Goal: Task Accomplishment & Management: Manage account settings

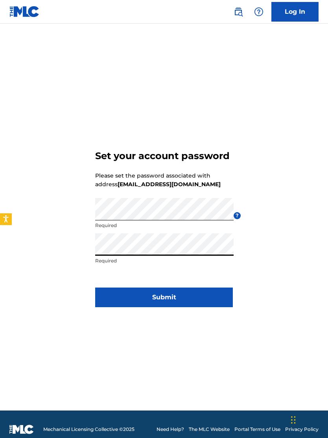
click at [206, 294] on button "Submit" at bounding box center [164, 298] width 138 height 20
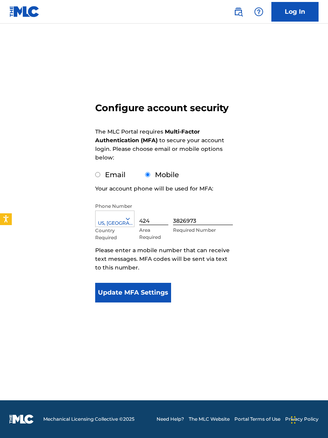
click at [96, 180] on div "Email" at bounding box center [110, 175] width 30 height 11
click at [100, 172] on div "Email" at bounding box center [110, 175] width 30 height 11
click at [107, 176] on label "Email" at bounding box center [115, 175] width 20 height 9
click at [100, 176] on input "Email" at bounding box center [97, 174] width 5 height 5
radio input "true"
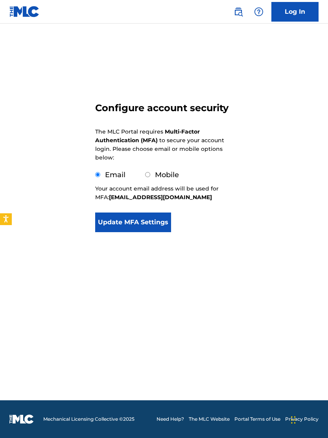
click at [97, 177] on input "Email" at bounding box center [97, 174] width 5 height 5
click at [156, 227] on button "Update MFA Settings" at bounding box center [133, 223] width 76 height 20
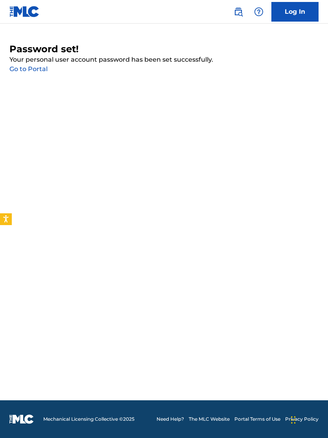
click at [11, 65] on link "Go to Portal" at bounding box center [28, 68] width 38 height 7
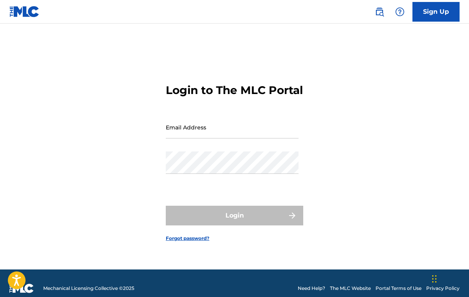
click at [74, 294] on footer "Mechanical Licensing Collective © 2025 Need Help? The MLC Website Portal Terms …" at bounding box center [234, 288] width 469 height 38
